Goal: Task Accomplishment & Management: Manage account settings

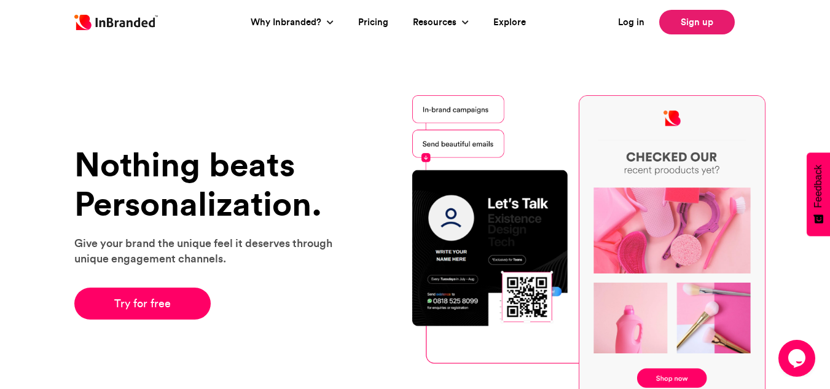
click at [707, 24] on link "Sign up" at bounding box center [697, 22] width 76 height 25
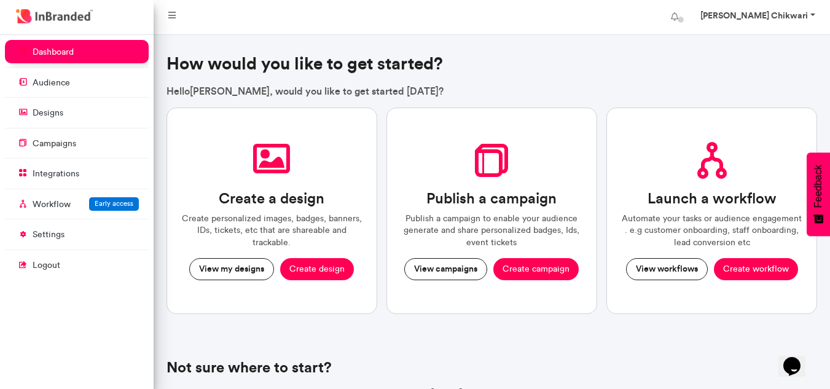
click at [810, 10] on link "Gladman Chikwari" at bounding box center [756, 17] width 137 height 25
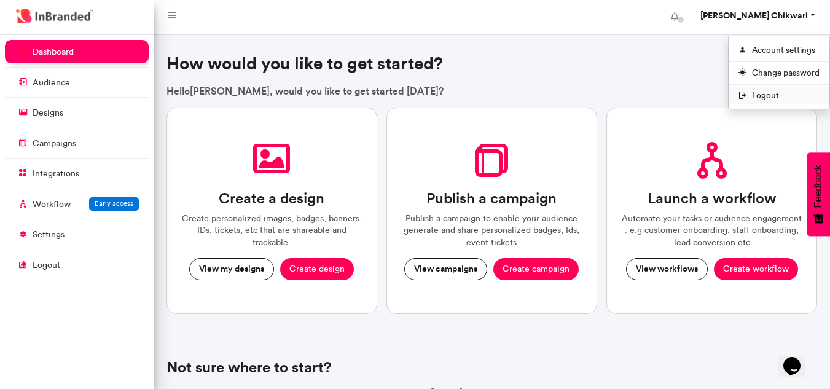
click at [791, 89] on span "Logout" at bounding box center [779, 95] width 101 height 17
